Goal: Navigation & Orientation: Understand site structure

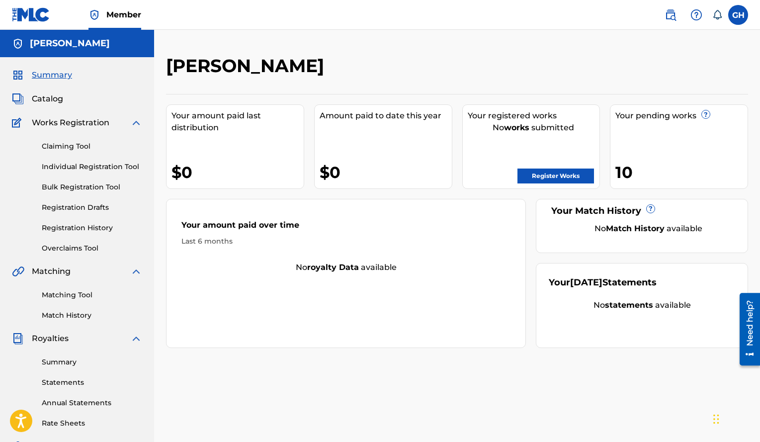
click at [61, 299] on link "Matching Tool" at bounding box center [92, 295] width 100 height 10
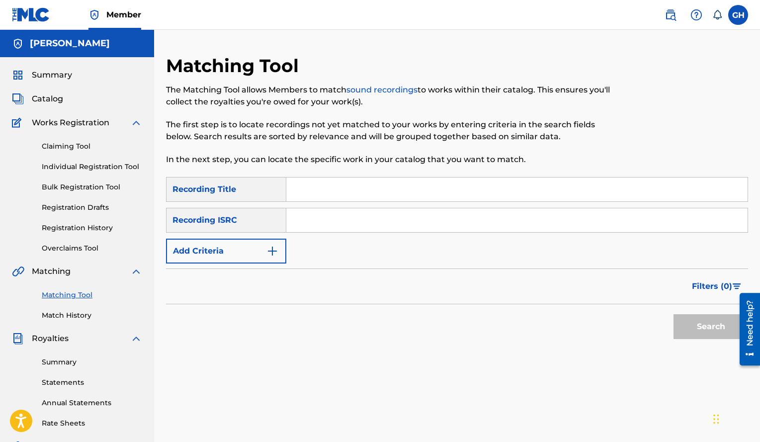
click at [62, 79] on span "Summary" at bounding box center [52, 75] width 40 height 12
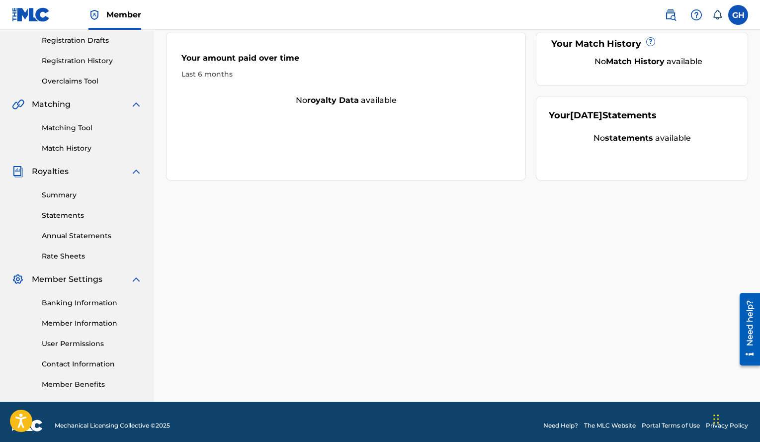
scroll to position [174, 0]
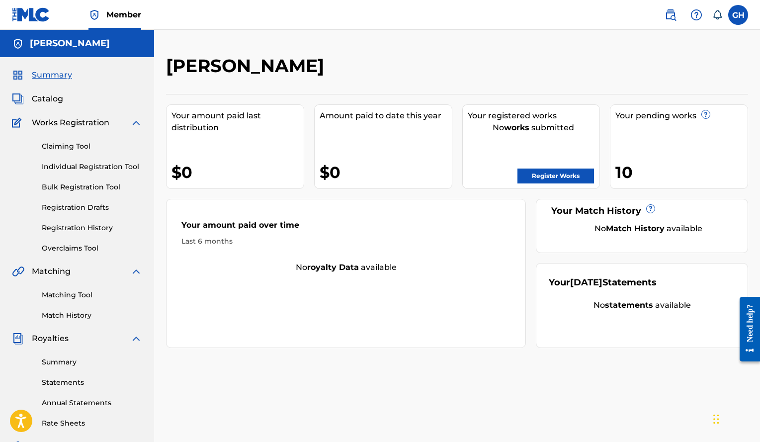
click at [61, 81] on span "Summary" at bounding box center [52, 75] width 40 height 12
click at [56, 97] on span "Catalog" at bounding box center [47, 99] width 31 height 12
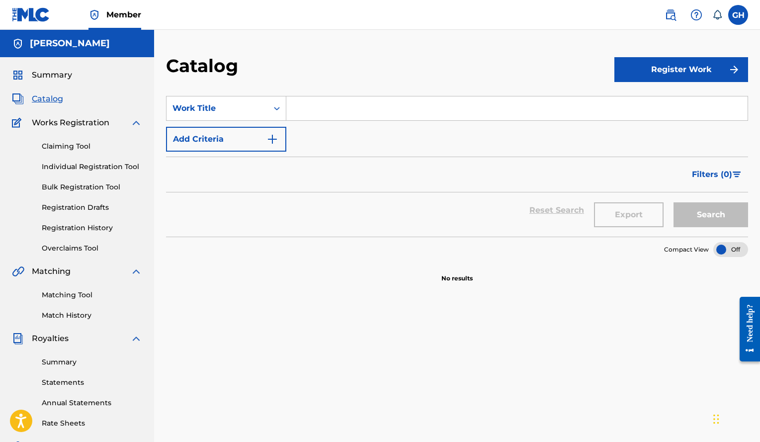
click at [62, 72] on span "Summary" at bounding box center [52, 75] width 40 height 12
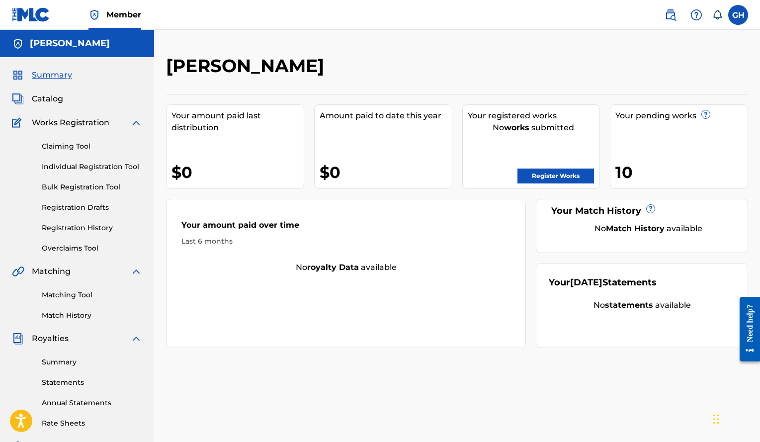
click at [100, 187] on link "Bulk Registration Tool" at bounding box center [92, 187] width 100 height 10
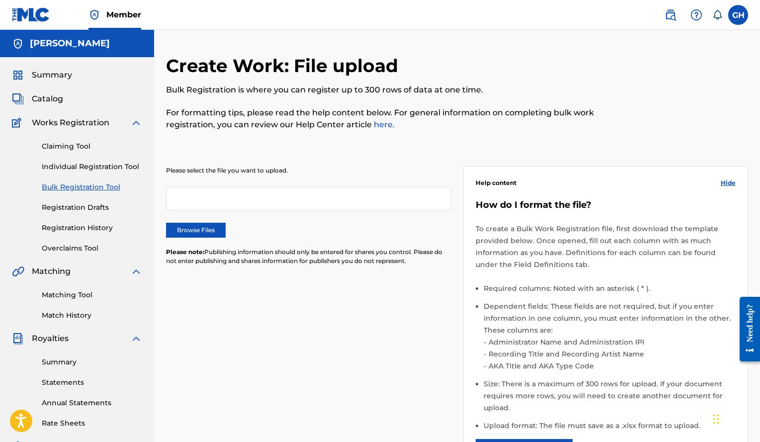
click at [75, 163] on link "Individual Registration Tool" at bounding box center [92, 167] width 100 height 10
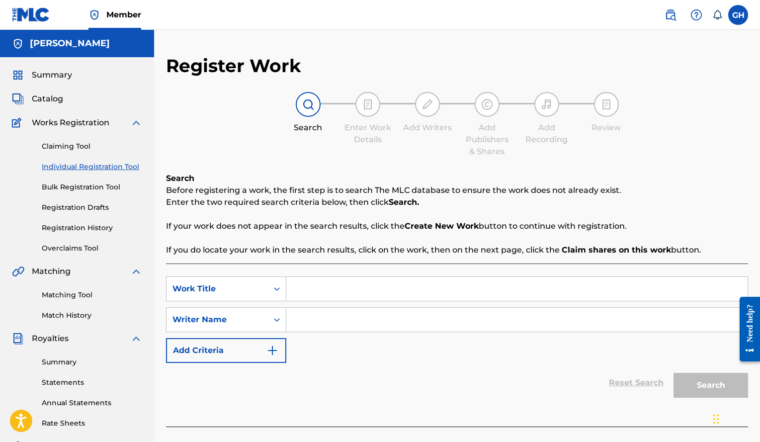
click at [55, 149] on link "Claiming Tool" at bounding box center [92, 146] width 100 height 10
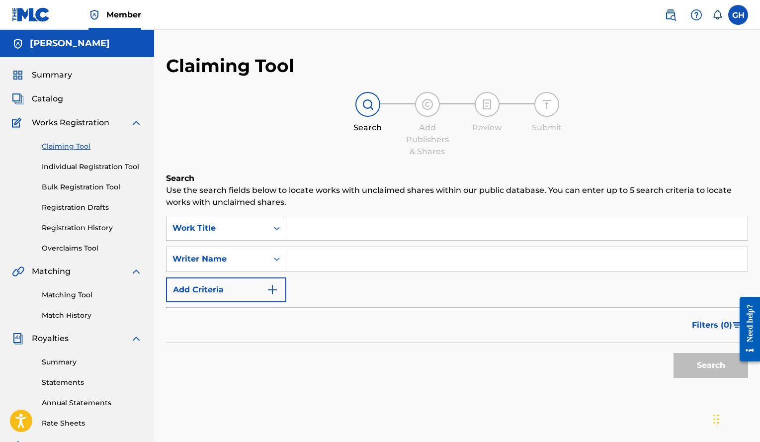
click at [103, 169] on link "Individual Registration Tool" at bounding box center [92, 167] width 100 height 10
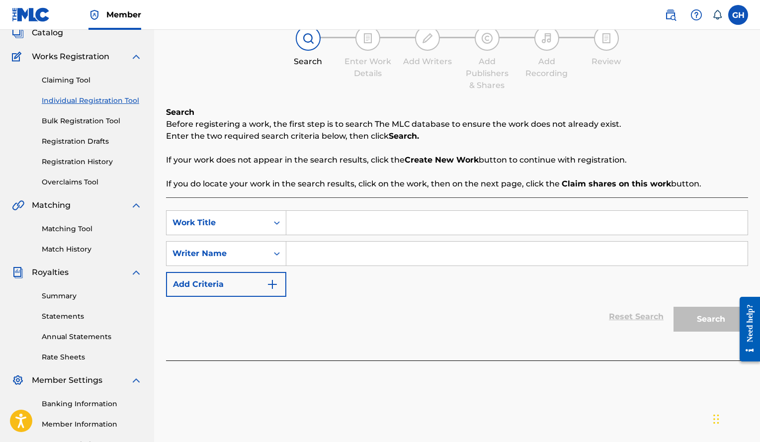
scroll to position [50, 0]
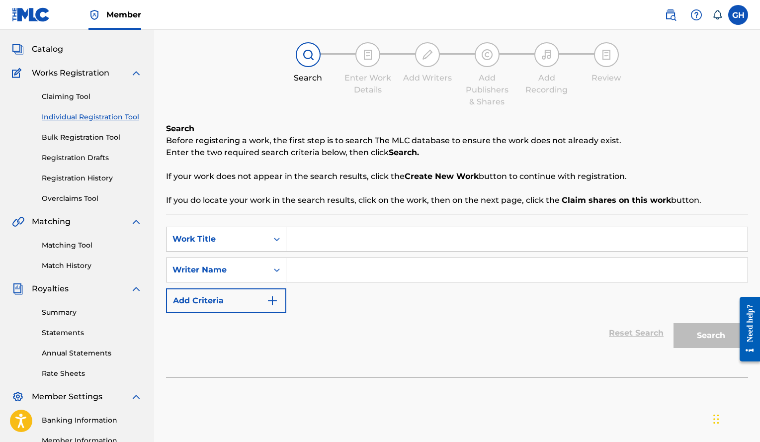
click at [85, 137] on link "Bulk Registration Tool" at bounding box center [92, 137] width 100 height 10
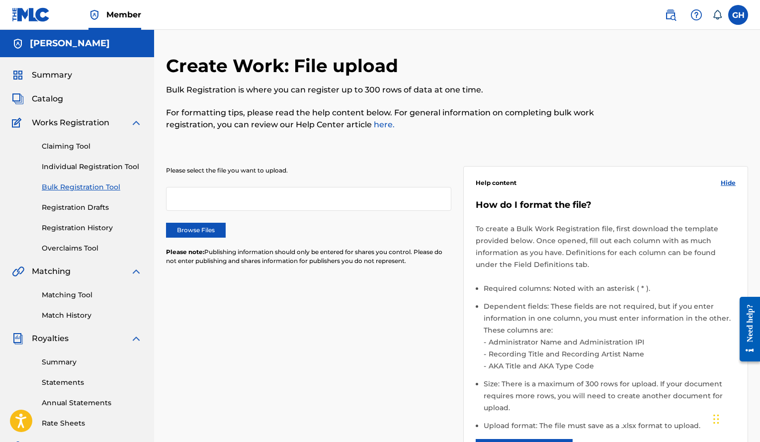
click at [84, 206] on link "Registration Drafts" at bounding box center [92, 207] width 100 height 10
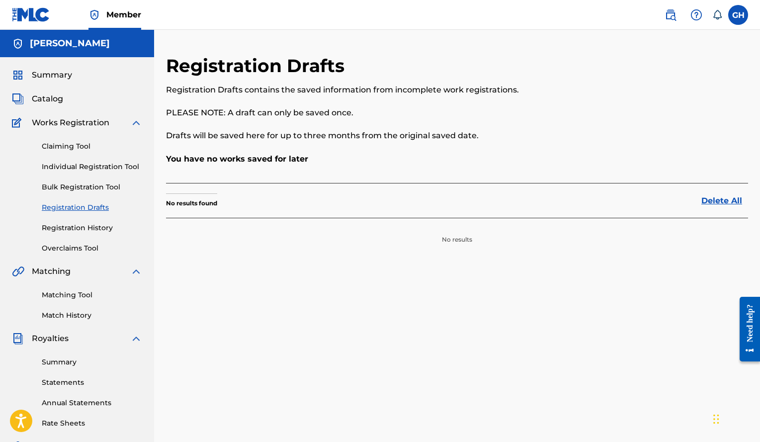
click at [65, 151] on link "Claiming Tool" at bounding box center [92, 146] width 100 height 10
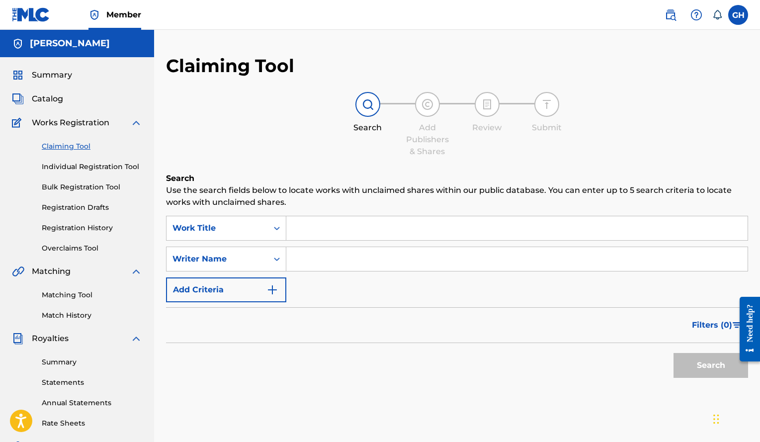
click at [73, 296] on link "Matching Tool" at bounding box center [92, 295] width 100 height 10
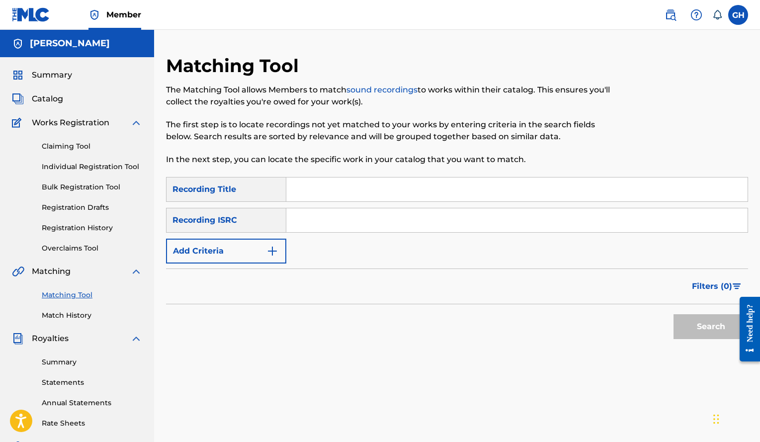
click at [69, 145] on link "Claiming Tool" at bounding box center [92, 146] width 100 height 10
